Goal: Task Accomplishment & Management: Complete application form

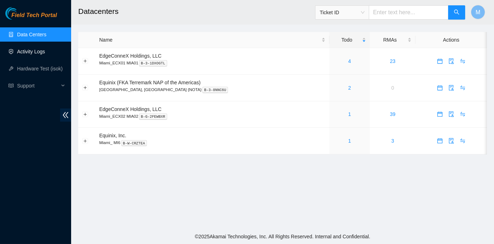
drag, startPoint x: 34, startPoint y: 51, endPoint x: 38, endPoint y: 54, distance: 4.9
click at [34, 51] on link "Activity Logs" at bounding box center [31, 52] width 28 height 6
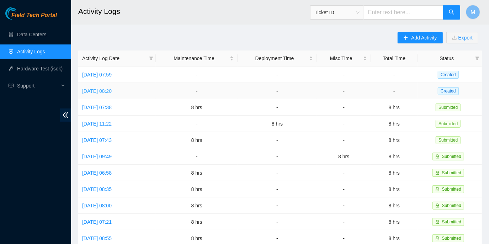
click at [112, 90] on link "Wed, 17 Sep 2025 08:20" at bounding box center [97, 91] width 30 height 6
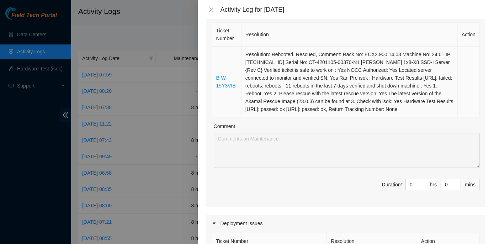
scroll to position [161, 0]
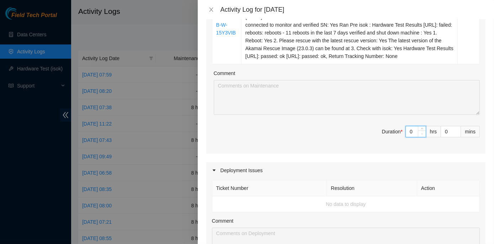
drag, startPoint x: 403, startPoint y: 132, endPoint x: 413, endPoint y: 134, distance: 10.5
click at [415, 133] on div "0" at bounding box center [415, 131] width 21 height 11
type input "8"
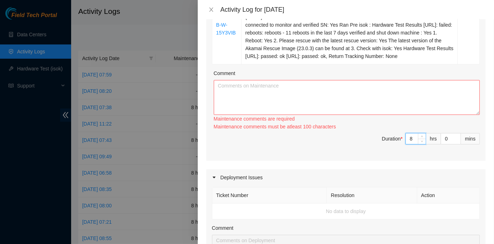
type input "8"
paste textarea "ECX2- Maintenance Check for inbound shipments for ECX2; no inbound at this time…"
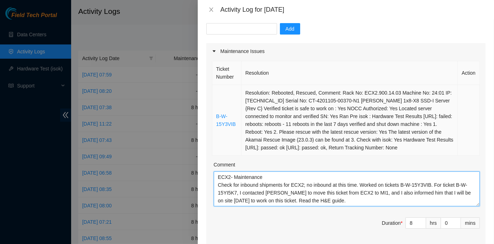
scroll to position [64, 0]
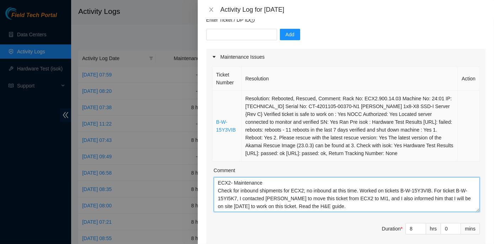
type textarea "ECX2- Maintenance Check for inbound shipments for ECX2; no inbound at this time…"
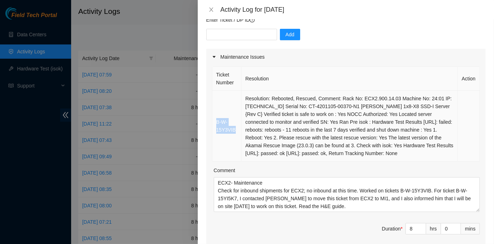
drag, startPoint x: 236, startPoint y: 129, endPoint x: 215, endPoint y: 123, distance: 21.7
click at [215, 123] on td "B-W-15Y3VIB" at bounding box center [226, 126] width 29 height 71
copy link "B-W-15Y3VIB"
click at [225, 34] on input "text" at bounding box center [241, 34] width 71 height 11
paste input "B-W-15Y3VIB"
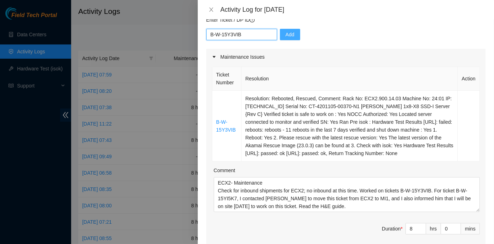
type input "B-W-15Y3VIB"
click at [287, 34] on span "Add" at bounding box center [289, 35] width 9 height 8
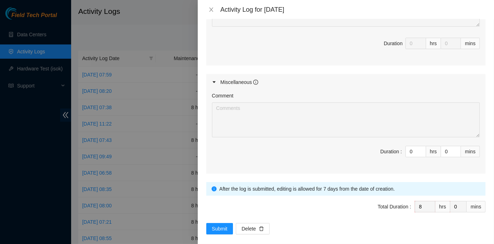
scroll to position [402, 0]
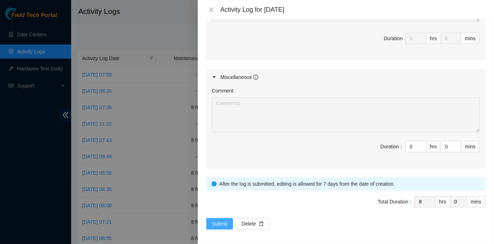
click at [218, 222] on span "Submit" at bounding box center [220, 224] width 16 height 8
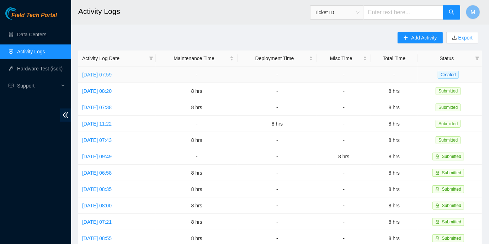
click at [112, 74] on link "Thu, 18 Sep 2025 07:59" at bounding box center [97, 75] width 30 height 6
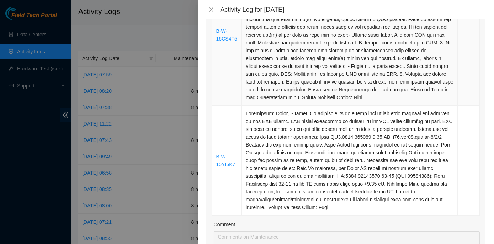
scroll to position [194, 0]
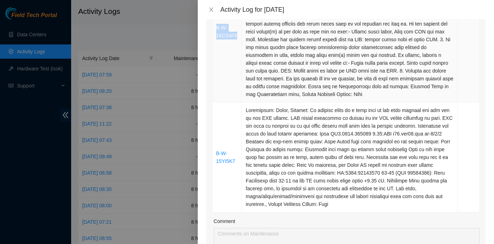
drag, startPoint x: 235, startPoint y: 36, endPoint x: 215, endPoint y: 30, distance: 20.4
click at [215, 30] on td "B-W-16CS4F5" at bounding box center [227, 31] width 30 height 141
copy link "B-W-16CS4F5"
click at [218, 180] on td "B-W-15YI5K7" at bounding box center [227, 157] width 30 height 110
drag, startPoint x: 234, startPoint y: 161, endPoint x: 217, endPoint y: 155, distance: 18.4
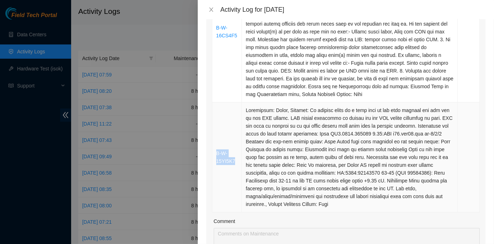
click at [217, 155] on td "B-W-15YI5K7" at bounding box center [227, 157] width 30 height 110
copy link "B-W-15YI5K7"
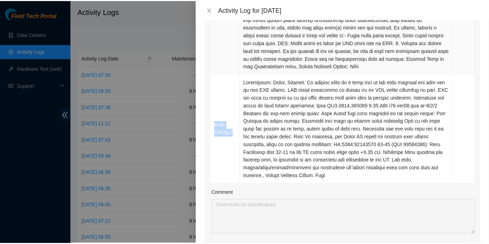
scroll to position [258, 0]
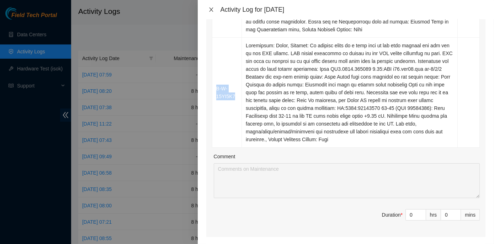
click at [211, 10] on icon "close" at bounding box center [211, 9] width 4 height 4
